Goal: Information Seeking & Learning: Learn about a topic

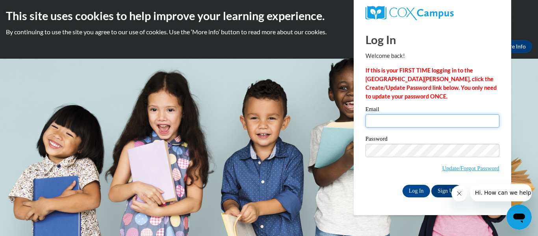
click at [417, 119] on input "Email" at bounding box center [433, 120] width 134 height 13
type input "bhilliard@nobleps.com"
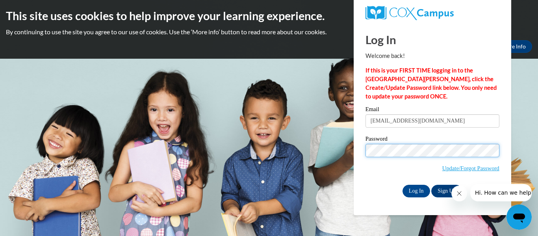
click at [403, 185] on input "Log In" at bounding box center [417, 191] width 28 height 13
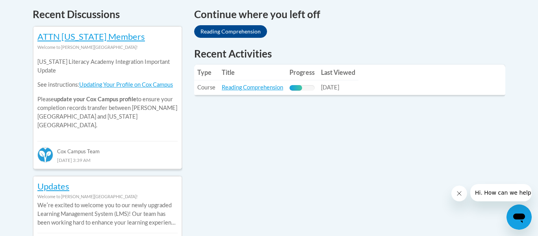
scroll to position [342, 0]
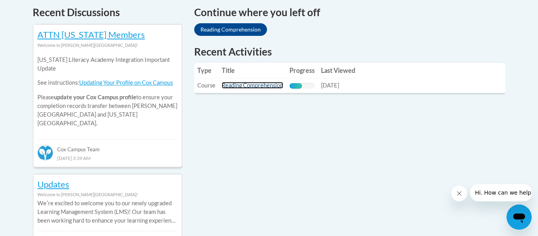
click at [254, 85] on link "Reading Comprehension" at bounding box center [252, 85] width 61 height 7
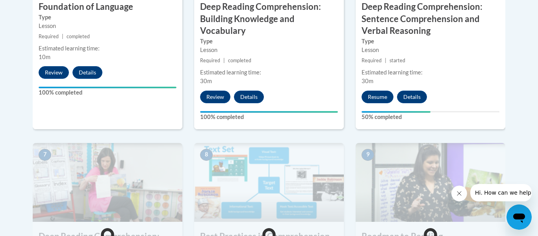
scroll to position [571, 0]
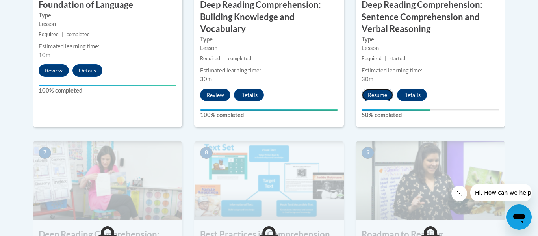
click at [370, 98] on button "Resume" at bounding box center [378, 95] width 32 height 13
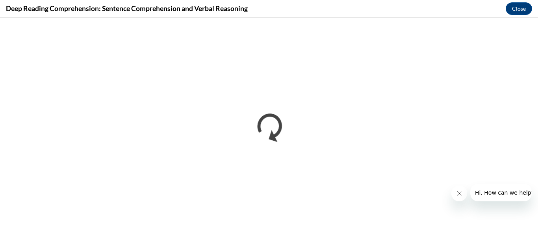
scroll to position [0, 0]
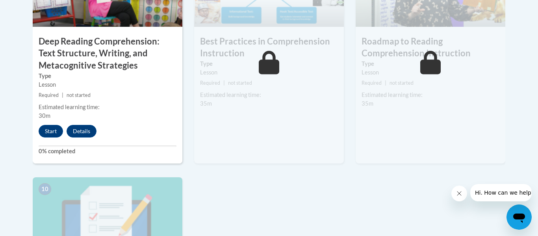
scroll to position [770, 0]
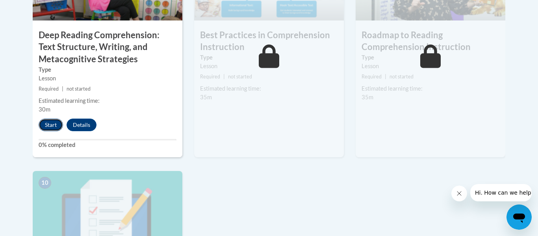
click at [50, 129] on button "Start" at bounding box center [51, 125] width 24 height 13
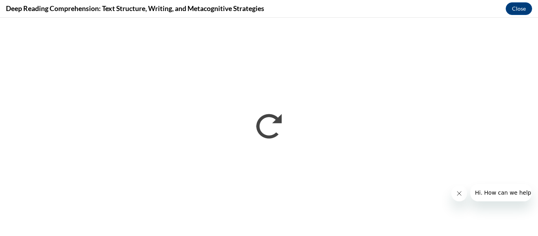
scroll to position [0, 0]
